Goal: Task Accomplishment & Management: Manage account settings

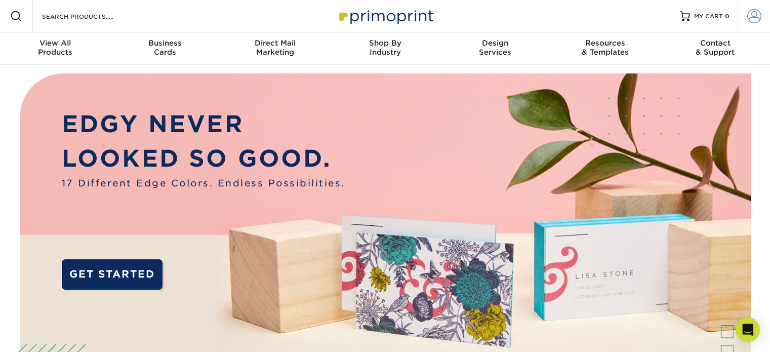
click at [750, 19] on span at bounding box center [754, 16] width 14 height 14
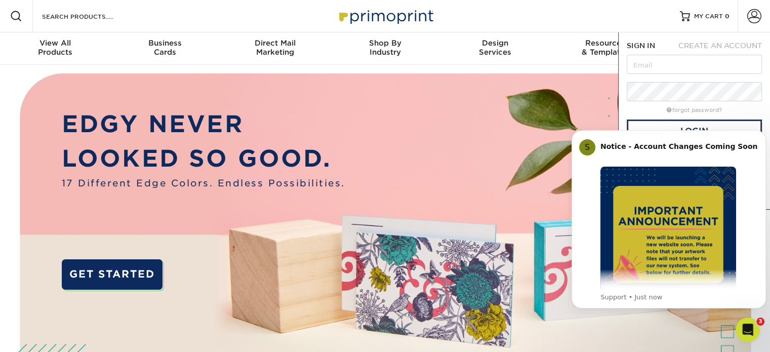
click at [671, 52] on form "SIGN IN CREATE AN ACCOUNT forgot password? All fields are required. Login OR" at bounding box center [694, 120] width 135 height 160
click at [663, 64] on input "text" at bounding box center [694, 64] width 135 height 19
type input "[EMAIL_ADDRESS][DOMAIN_NAME]"
click at [763, 134] on icon "Dismiss notification" at bounding box center [763, 133] width 6 height 6
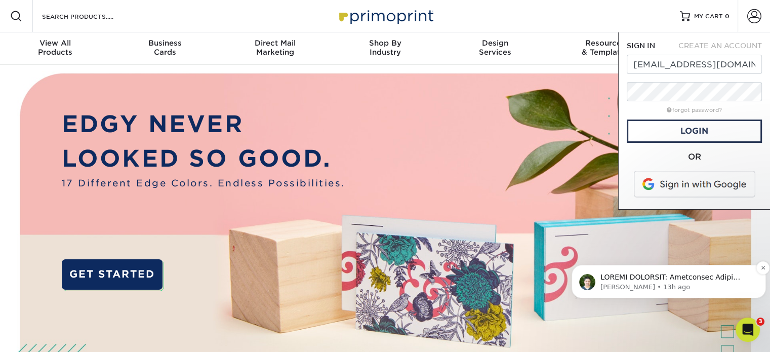
click at [631, 282] on p "Matthew • 13h ago" at bounding box center [676, 286] width 153 height 9
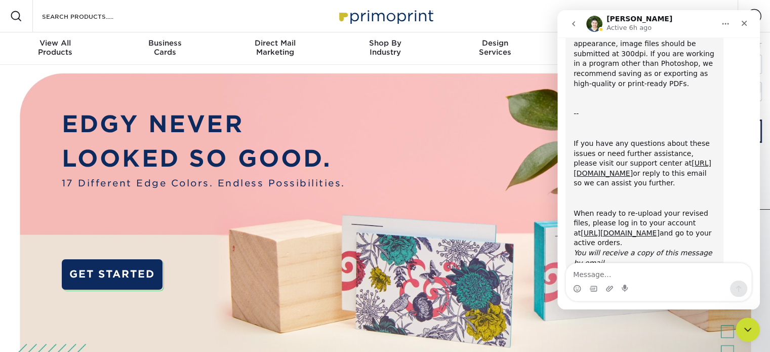
scroll to position [373, 0]
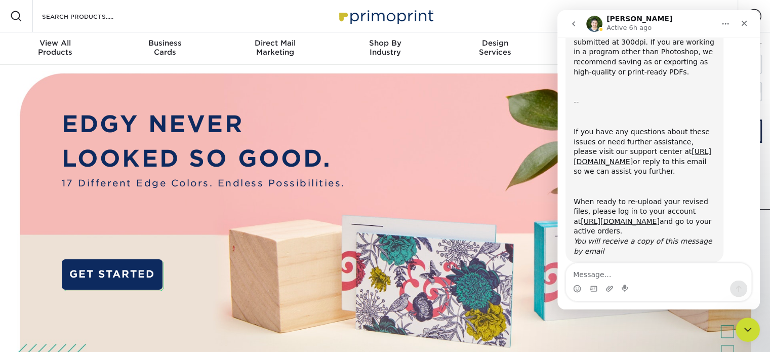
click at [509, 186] on img at bounding box center [385, 255] width 762 height 381
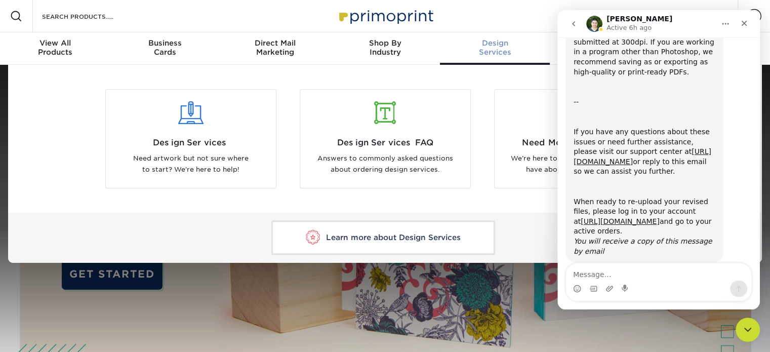
click at [465, 61] on link "Design Services" at bounding box center [495, 48] width 110 height 32
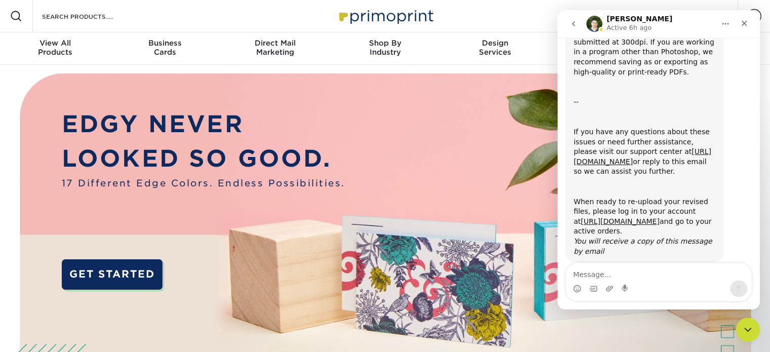
click at [502, 10] on div "Resources Menu Search Products Account SIGN IN CREATE AN ACCOUNT tamradc@gmail.…" at bounding box center [385, 16] width 770 height 32
click at [747, 20] on icon "Close" at bounding box center [744, 23] width 8 height 8
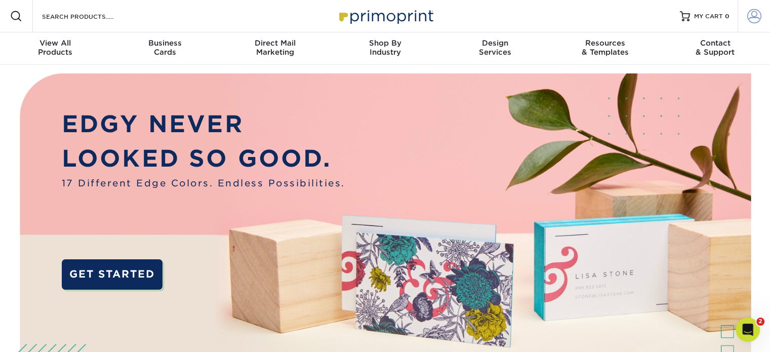
click at [748, 20] on span at bounding box center [754, 16] width 14 height 14
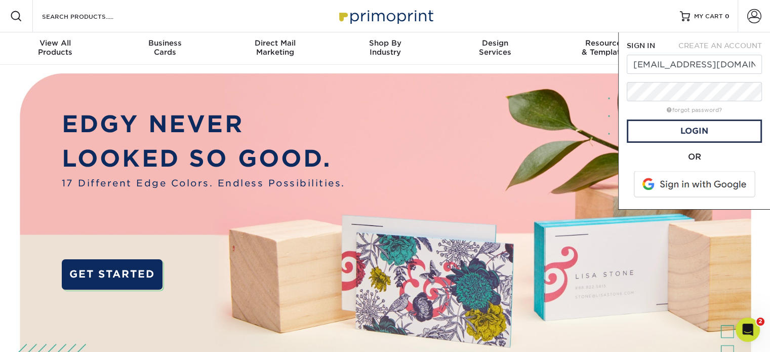
click at [685, 181] on span at bounding box center [695, 184] width 129 height 26
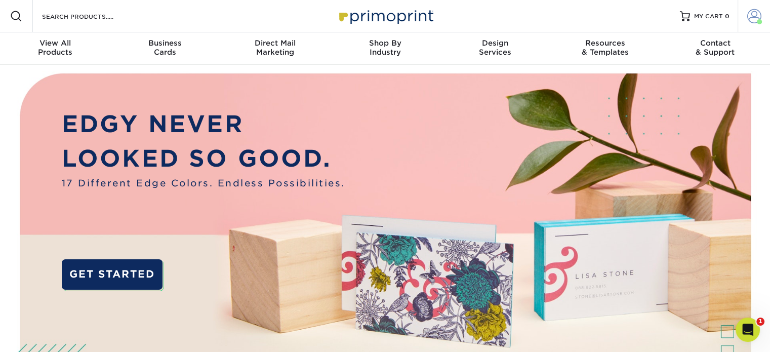
click at [754, 15] on span at bounding box center [754, 16] width 14 height 14
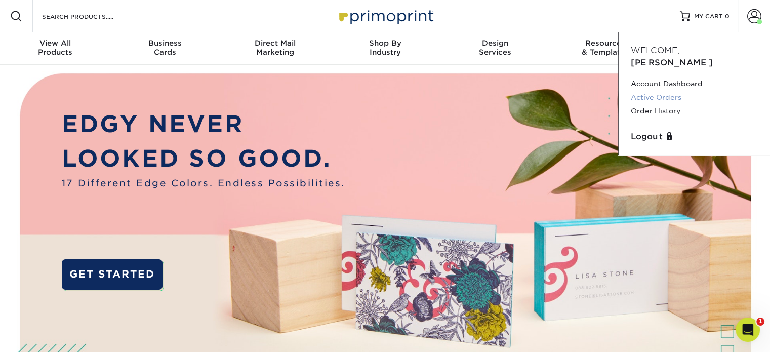
click at [670, 91] on link "Active Orders" at bounding box center [694, 98] width 127 height 14
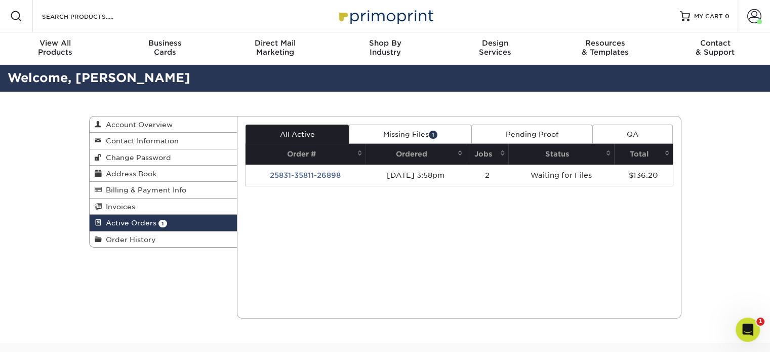
click at [422, 130] on link "Missing Files 1" at bounding box center [410, 134] width 122 height 19
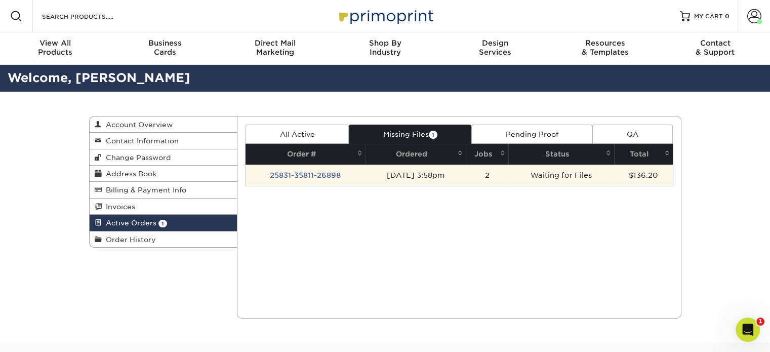
click at [403, 170] on td "[DATE] 3:58pm" at bounding box center [415, 174] width 100 height 21
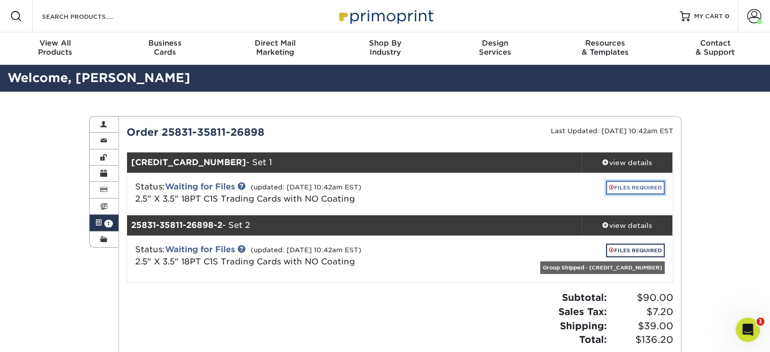
click at [639, 182] on link "FILES REQUIRED" at bounding box center [635, 188] width 59 height 14
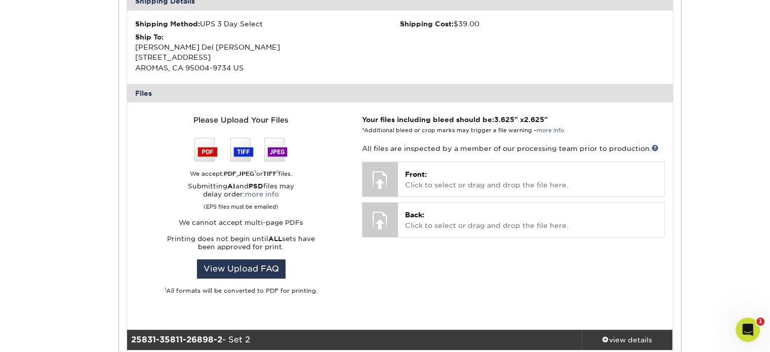
scroll to position [324, 0]
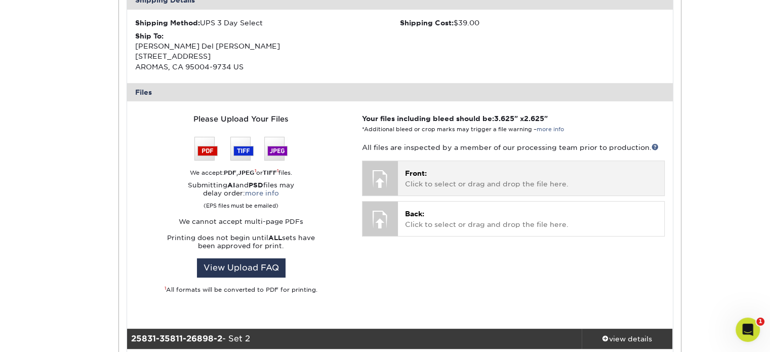
click at [416, 177] on p "Front: Click to select or drag and drop the file here." at bounding box center [531, 178] width 252 height 21
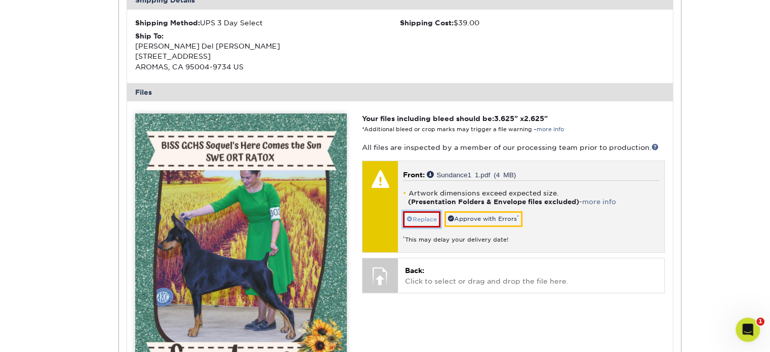
click at [429, 215] on link "Replace" at bounding box center [421, 219] width 37 height 16
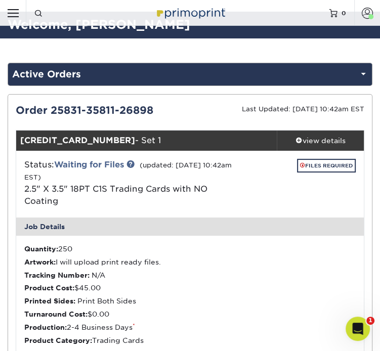
scroll to position [13, 0]
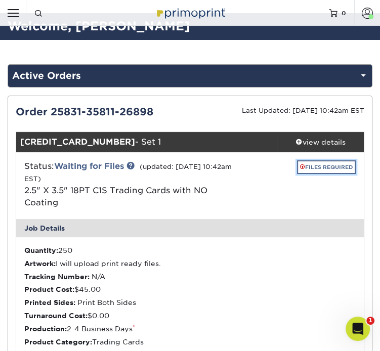
click at [313, 161] on link "FILES REQUIRED" at bounding box center [326, 167] width 59 height 14
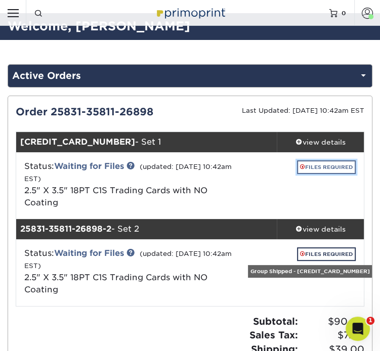
click at [328, 164] on link "FILES REQUIRED" at bounding box center [326, 167] width 59 height 14
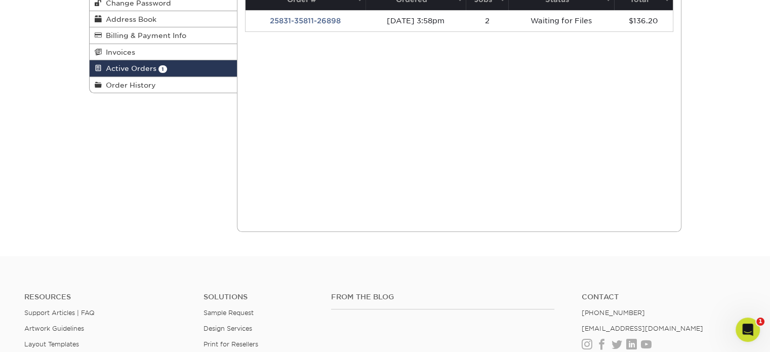
scroll to position [0, 0]
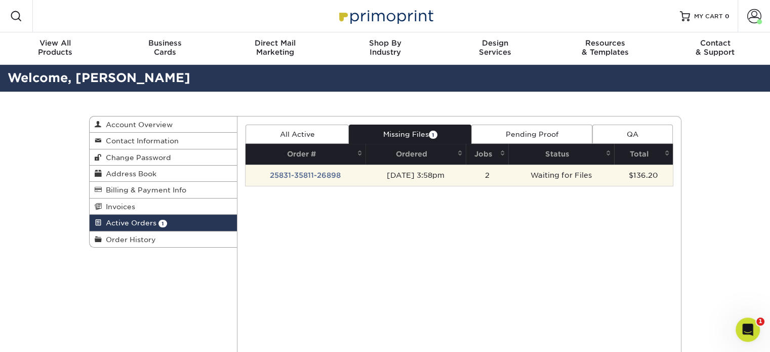
click at [302, 170] on td "25831-35811-26898" at bounding box center [305, 174] width 120 height 21
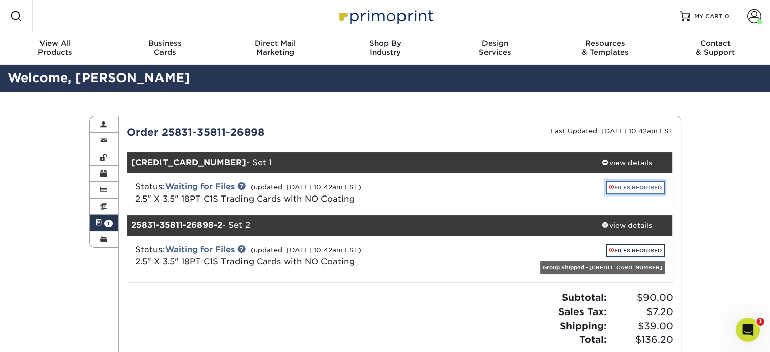
click at [617, 183] on link "FILES REQUIRED" at bounding box center [635, 188] width 59 height 14
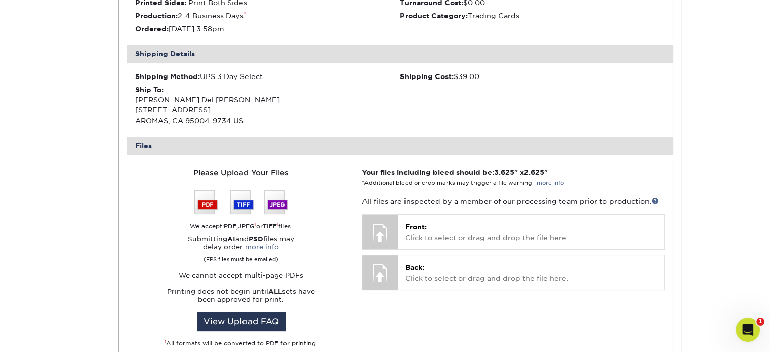
scroll to position [279, 0]
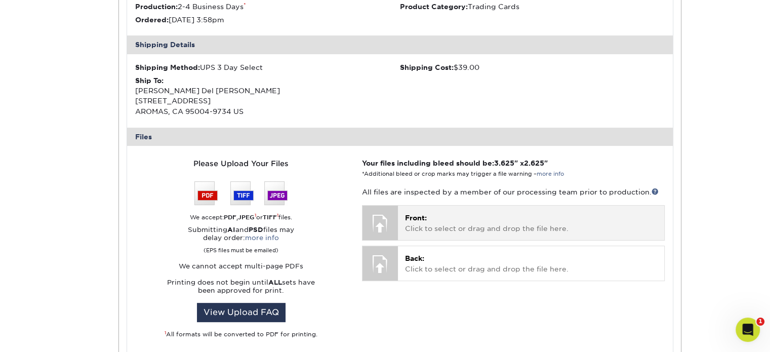
click at [382, 218] on div at bounding box center [379, 222] width 35 height 35
click at [418, 219] on span "Front:" at bounding box center [416, 218] width 22 height 8
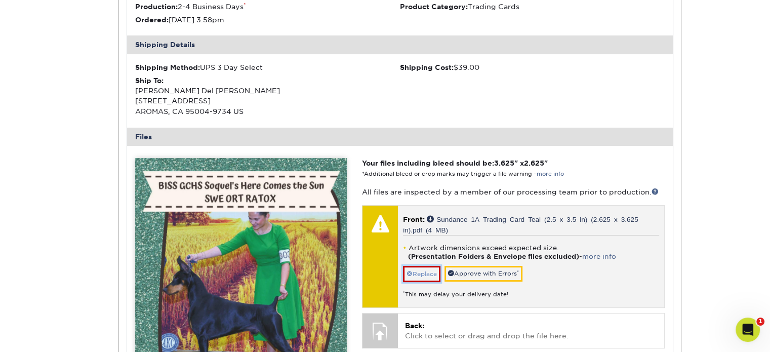
click at [430, 273] on link "Replace" at bounding box center [421, 274] width 37 height 16
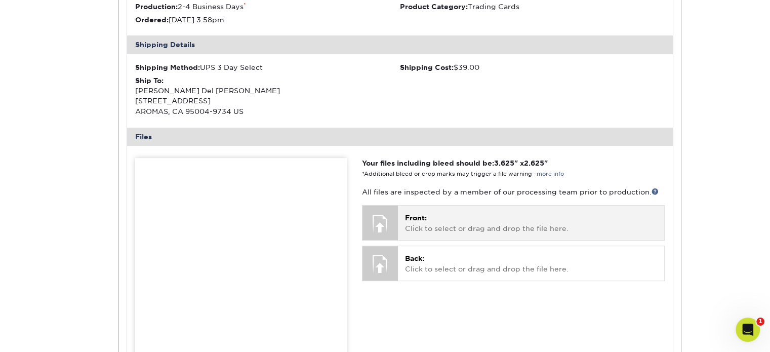
click at [434, 221] on p "Front: Click to select or drag and drop the file here." at bounding box center [531, 223] width 252 height 21
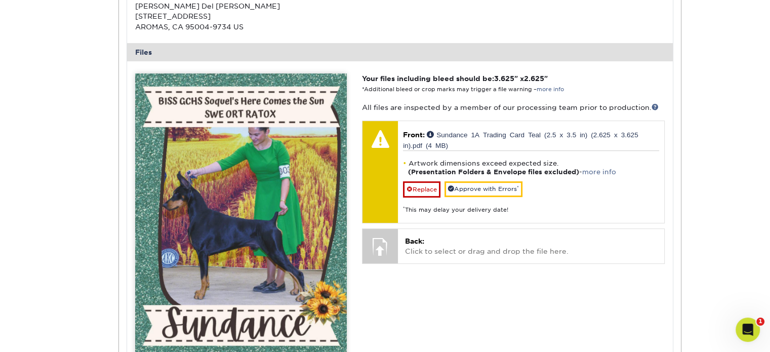
scroll to position [373, 0]
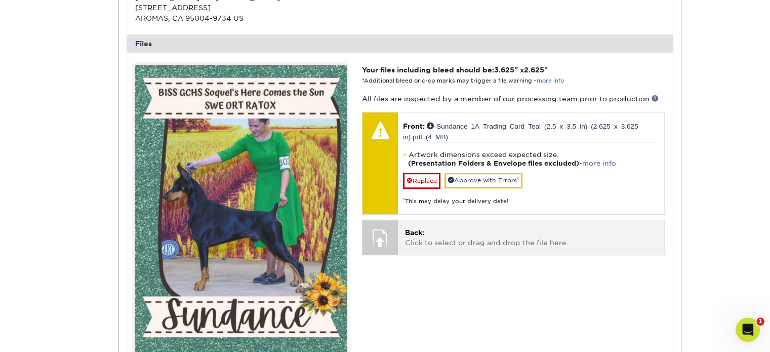
click at [422, 231] on span "Back:" at bounding box center [414, 232] width 19 height 8
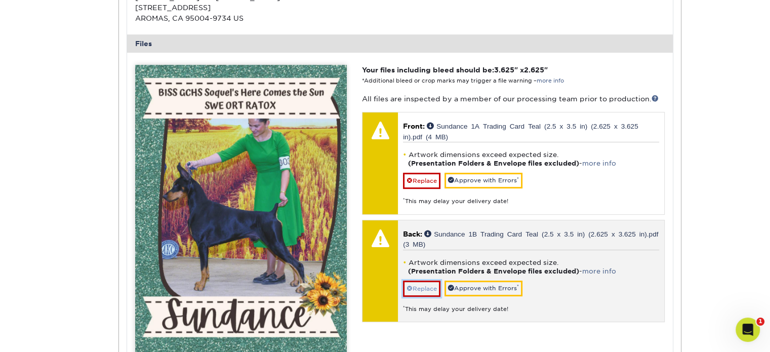
click at [423, 285] on link "Replace" at bounding box center [421, 288] width 37 height 16
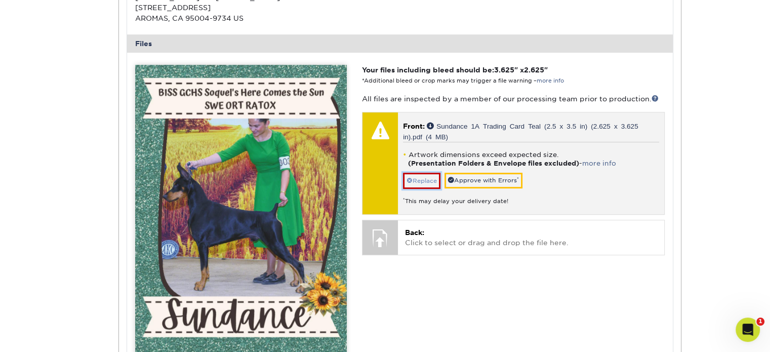
click at [417, 186] on link "Replace" at bounding box center [421, 181] width 37 height 16
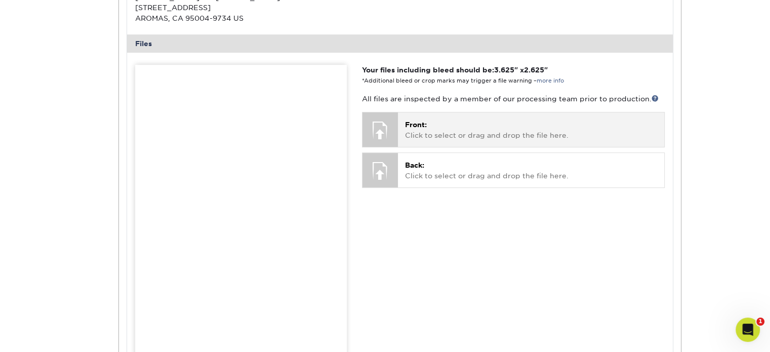
click at [383, 120] on div at bounding box center [379, 129] width 35 height 35
click at [430, 128] on p "Front: Click to select or drag and drop the file here." at bounding box center [531, 129] width 252 height 21
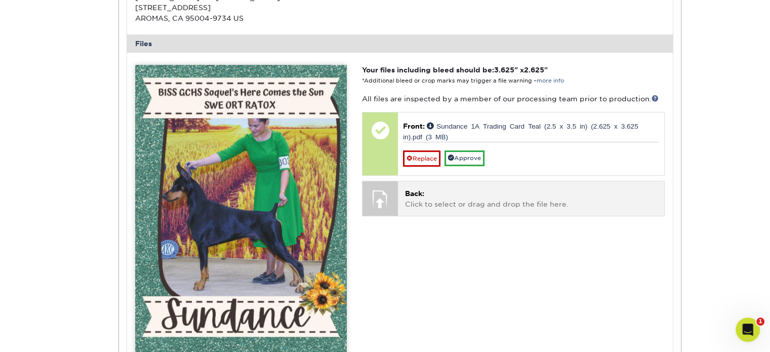
click at [421, 195] on span "Back:" at bounding box center [414, 193] width 19 height 8
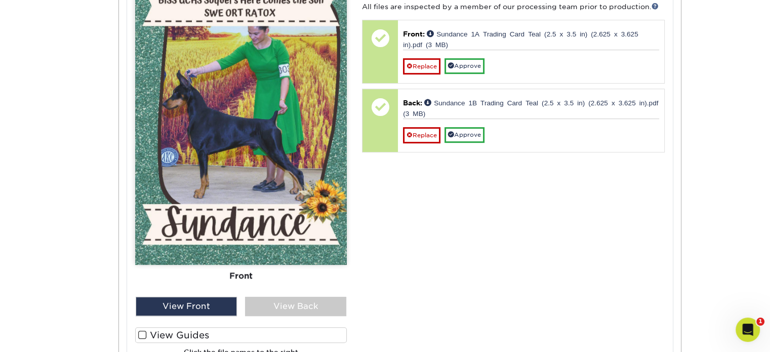
scroll to position [459, 0]
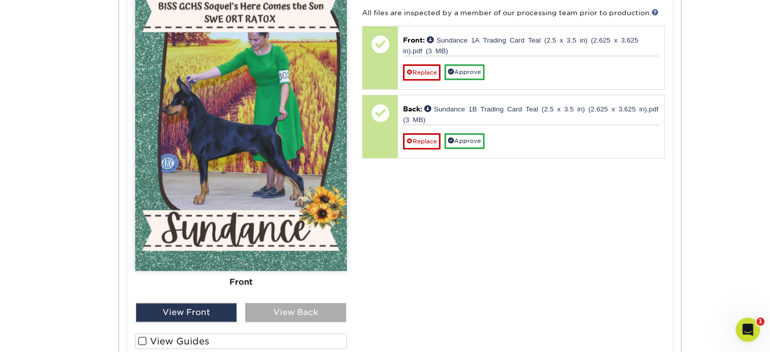
click at [283, 308] on div "View Back" at bounding box center [295, 312] width 101 height 19
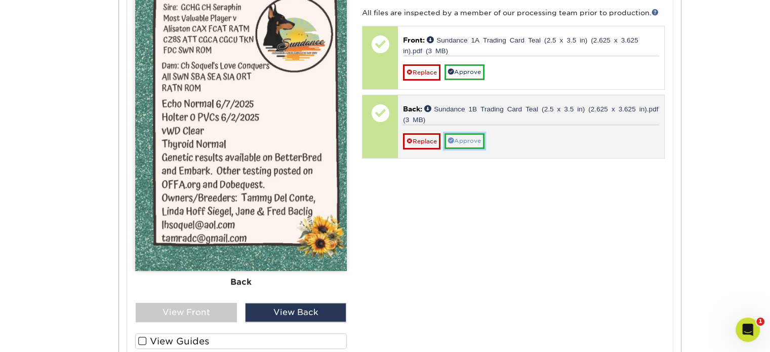
click at [471, 137] on link "Approve" at bounding box center [464, 141] width 40 height 16
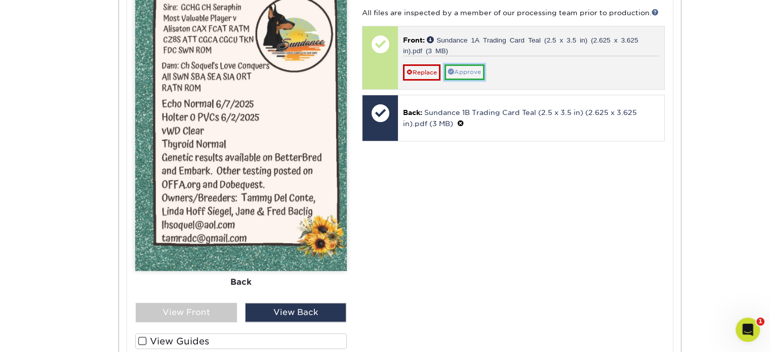
click at [472, 68] on link "Approve" at bounding box center [464, 72] width 40 height 16
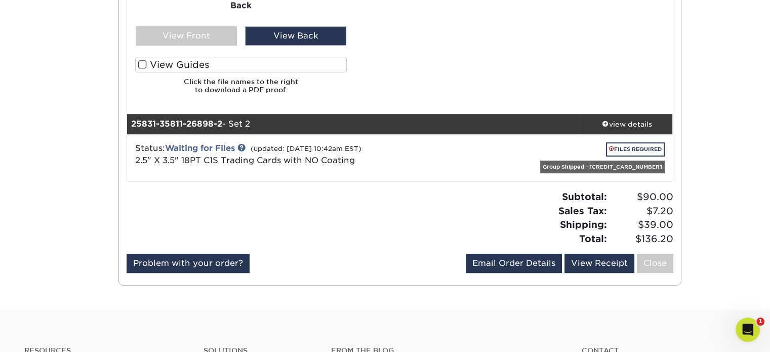
scroll to position [736, 0]
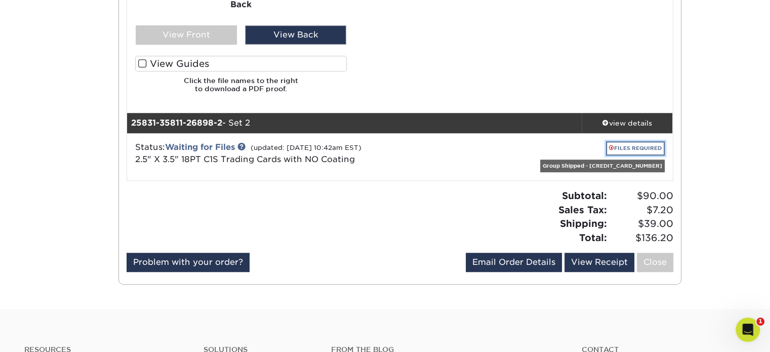
click at [626, 146] on link "FILES REQUIRED" at bounding box center [635, 148] width 59 height 14
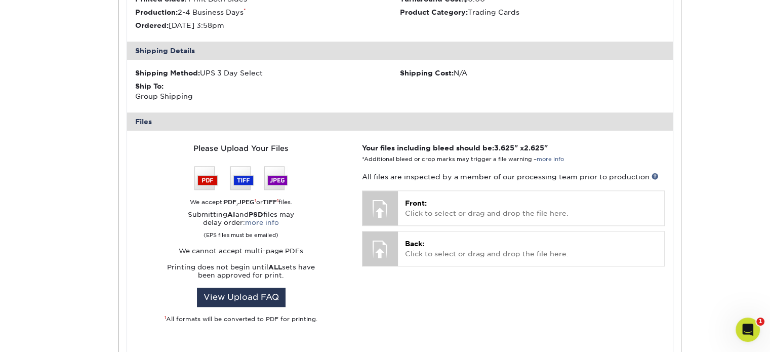
scroll to position [980, 0]
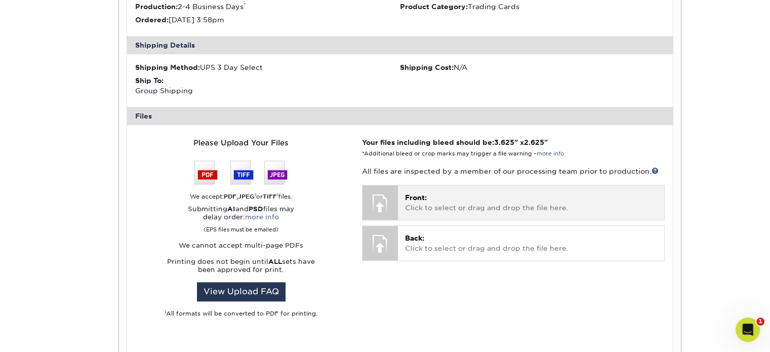
click at [390, 203] on div at bounding box center [379, 202] width 35 height 35
click at [422, 200] on span "Front:" at bounding box center [416, 197] width 22 height 8
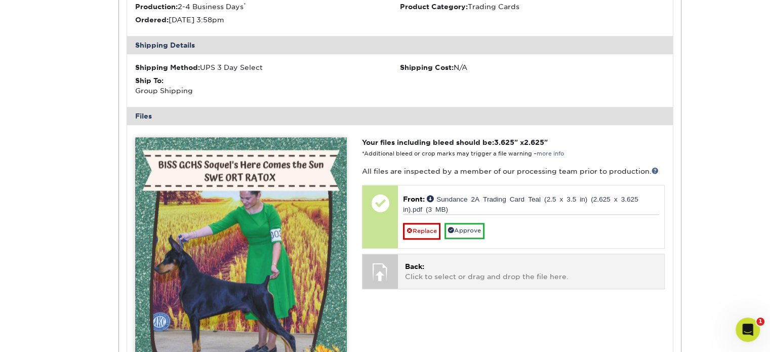
click at [426, 267] on p "Back: Click to select or drag and drop the file here." at bounding box center [531, 271] width 252 height 21
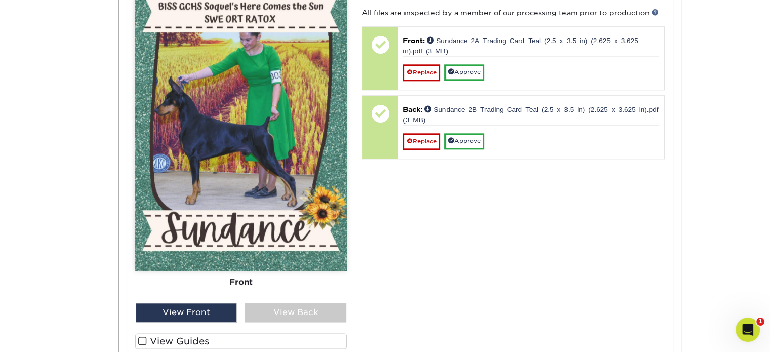
scroll to position [1150, 0]
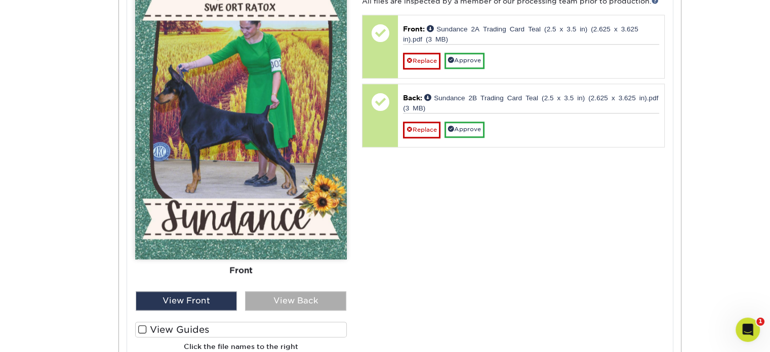
click at [301, 301] on div "View Back" at bounding box center [295, 300] width 101 height 19
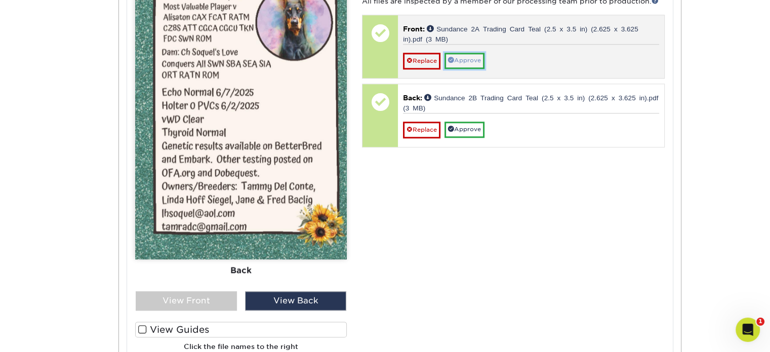
click at [472, 59] on link "Approve" at bounding box center [464, 61] width 40 height 16
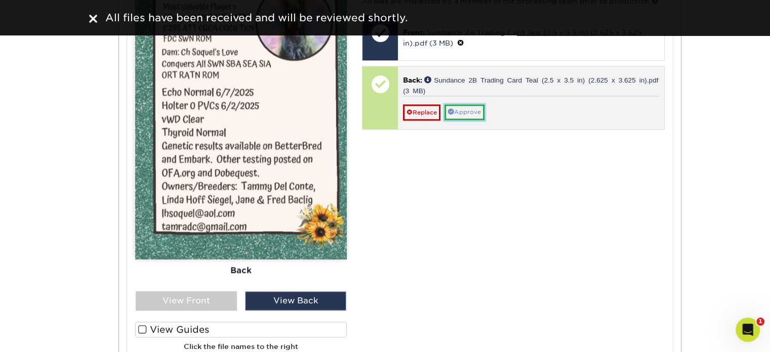
click at [473, 106] on link "Approve" at bounding box center [464, 112] width 40 height 16
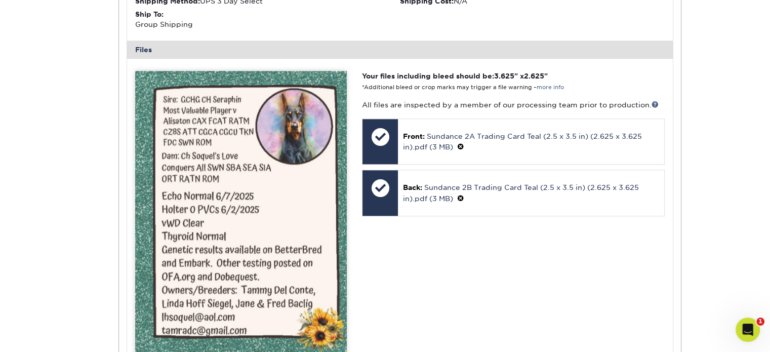
scroll to position [1038, 0]
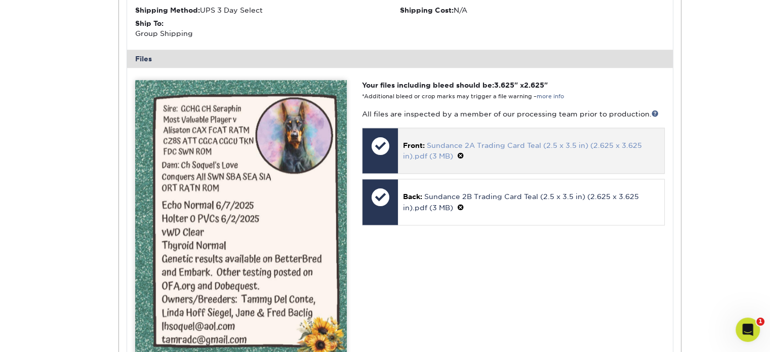
click at [559, 144] on link "Sundance 2A Trading Card Teal (2.5 x 3.5 in) (2.625 x 3.625 in).pdf (3 MB)" at bounding box center [522, 150] width 239 height 19
